Goal: Transaction & Acquisition: Purchase product/service

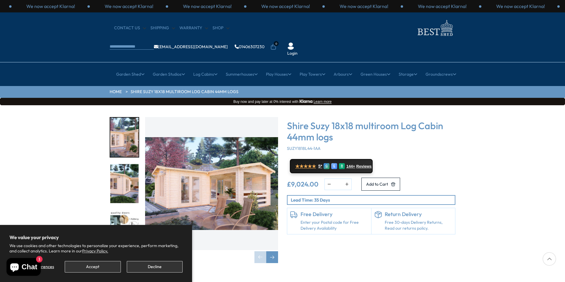
click at [125, 164] on img "2 / 7" at bounding box center [124, 183] width 28 height 39
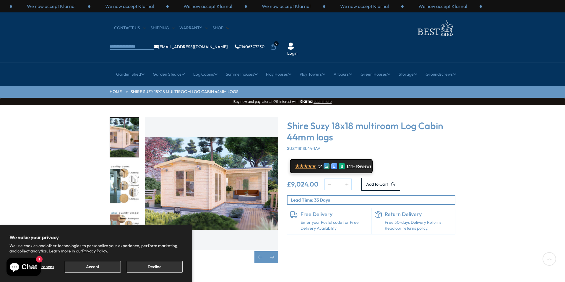
click at [126, 164] on img "3 / 7" at bounding box center [124, 183] width 28 height 39
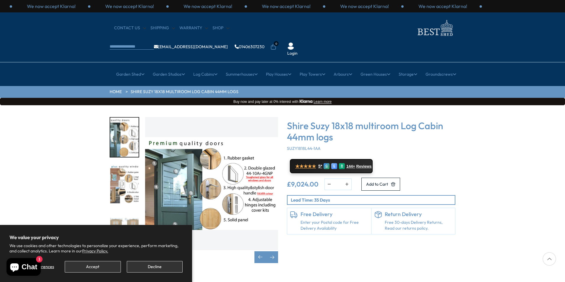
click at [125, 164] on img "4 / 7" at bounding box center [124, 183] width 28 height 39
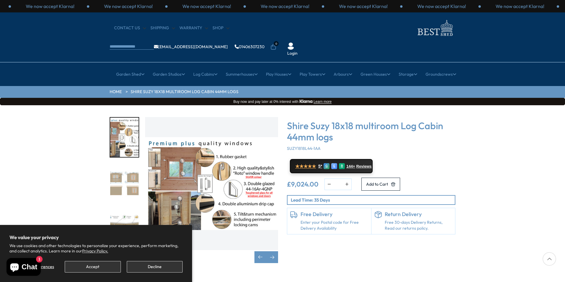
click at [125, 123] on img "4 / 7" at bounding box center [124, 137] width 28 height 39
click at [121, 168] on img "5 / 7" at bounding box center [124, 183] width 28 height 39
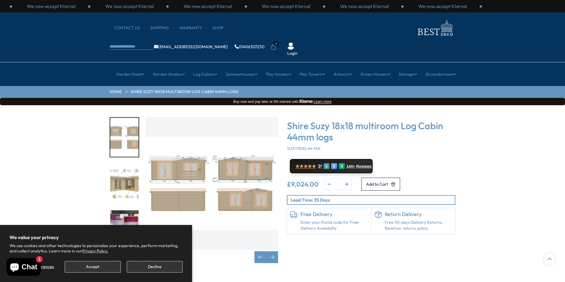
click at [128, 171] on img "6 / 7" at bounding box center [124, 183] width 28 height 39
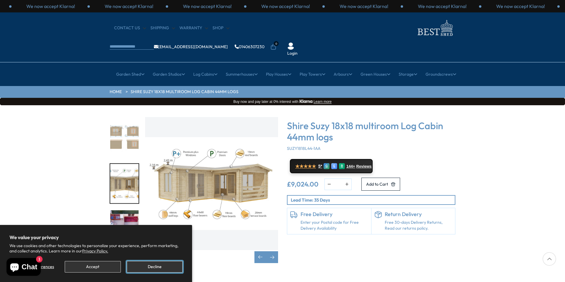
click at [157, 269] on button "Decline" at bounding box center [155, 267] width 56 height 12
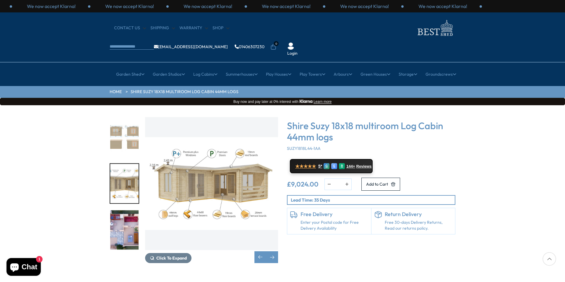
click at [477, 131] on div "Click To Expand Click To Expand Click To Expand Click To Expand Click To Expand…" at bounding box center [282, 194] width 565 height 179
click at [518, 105] on div "Click To Expand Click To Expand Click To Expand Click To Expand Click To Expand…" at bounding box center [282, 194] width 565 height 179
